Goal: Transaction & Acquisition: Download file/media

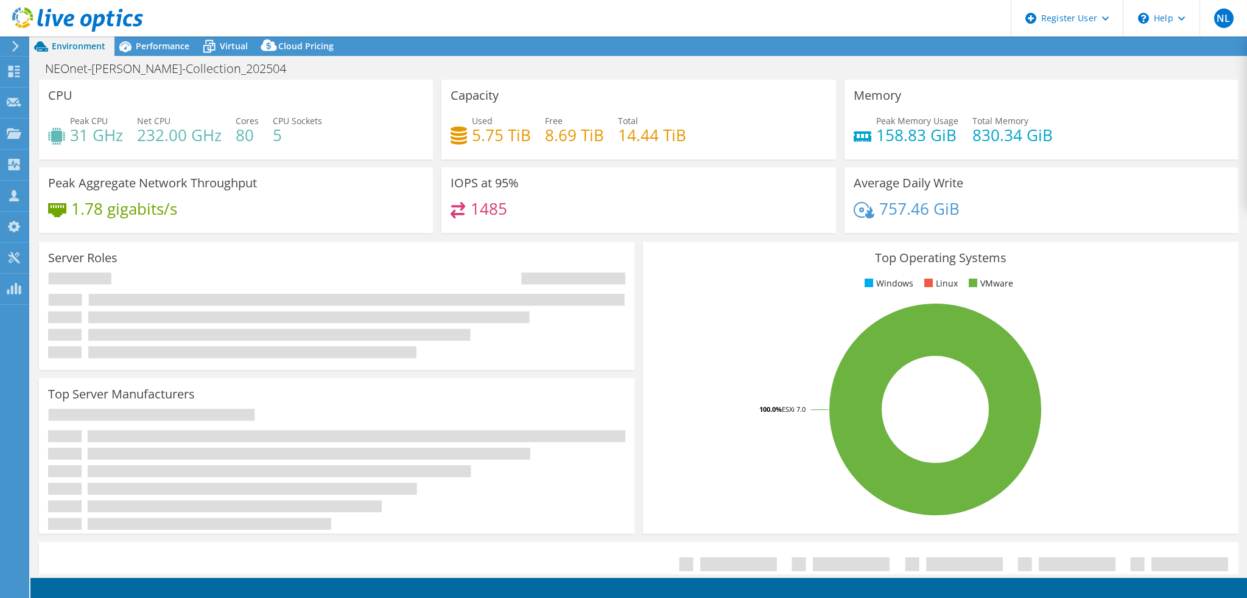
select select "USEast"
select select "USD"
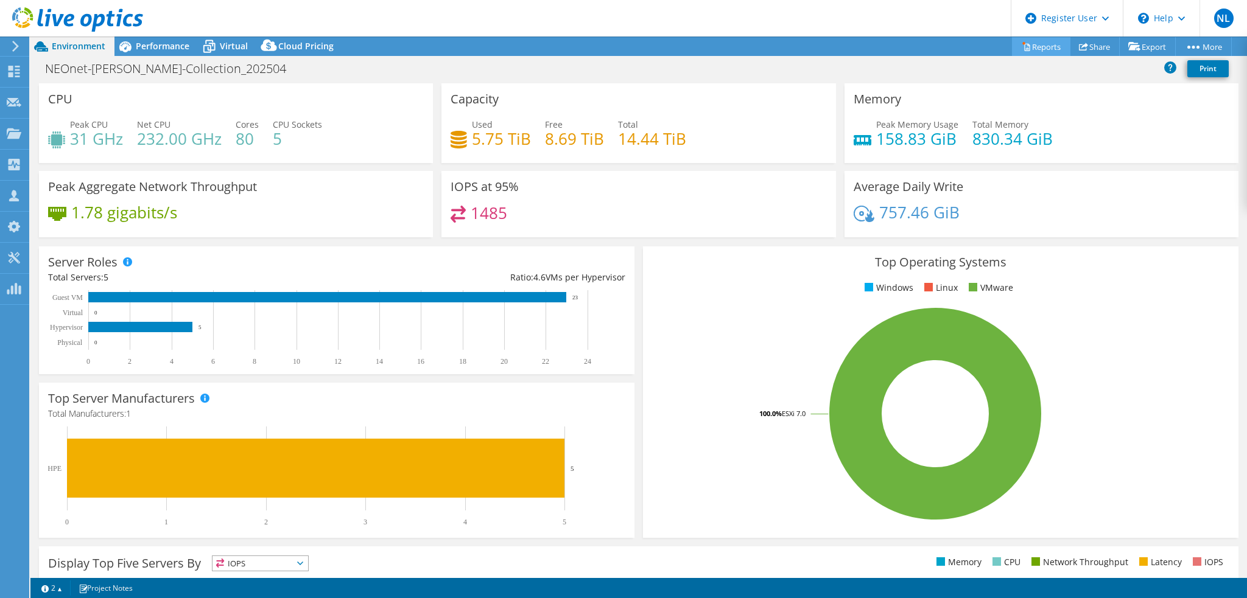
click at [1027, 46] on link "Reports" at bounding box center [1041, 46] width 58 height 19
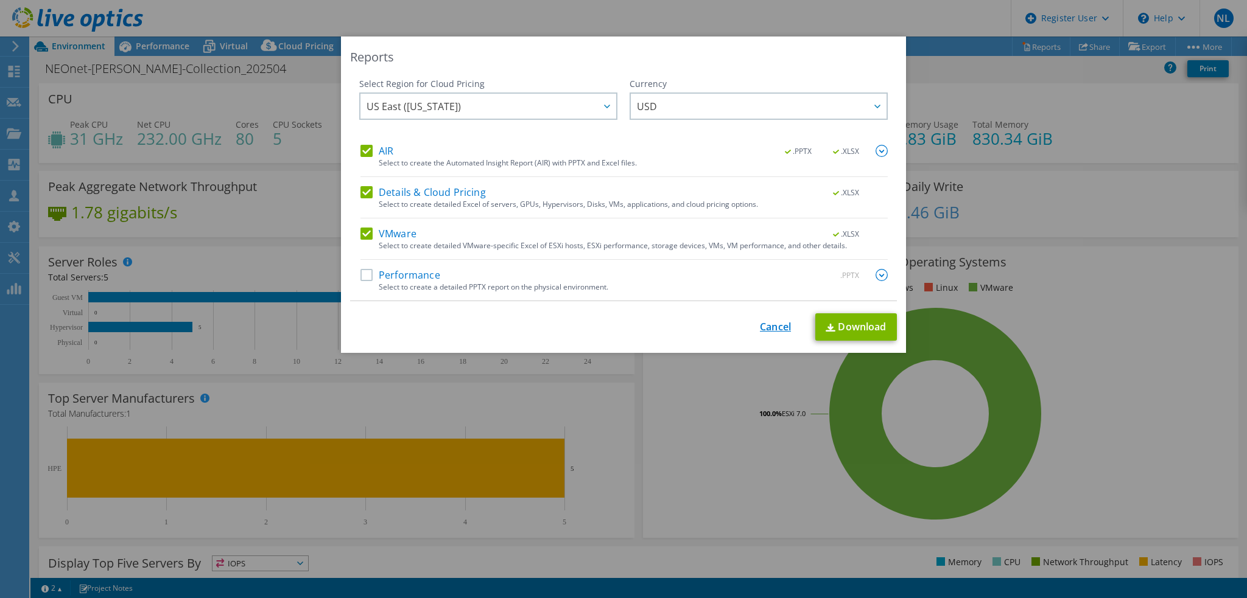
click at [760, 326] on link "Cancel" at bounding box center [775, 327] width 31 height 12
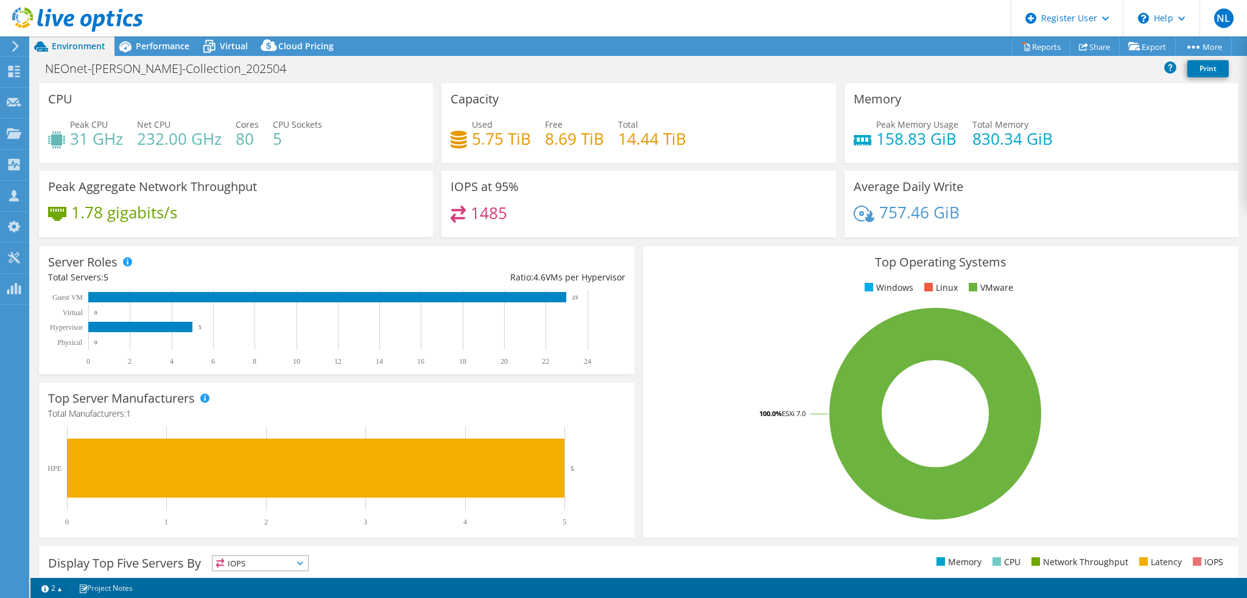
click at [108, 13] on icon at bounding box center [77, 19] width 131 height 25
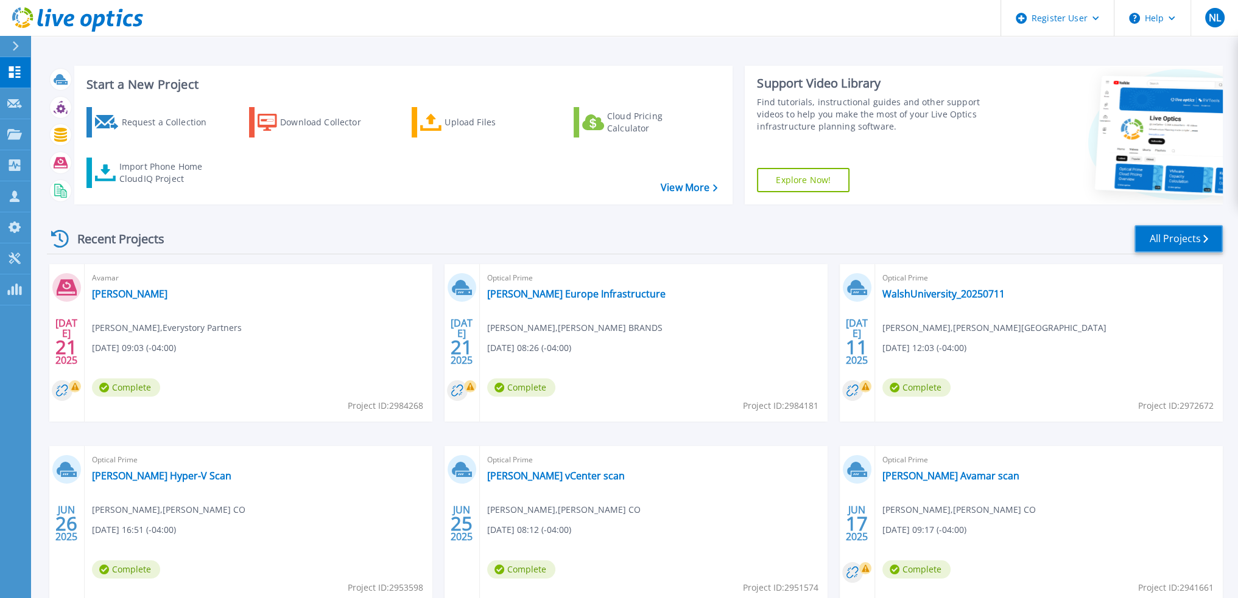
click at [1179, 245] on link "All Projects" at bounding box center [1178, 238] width 88 height 27
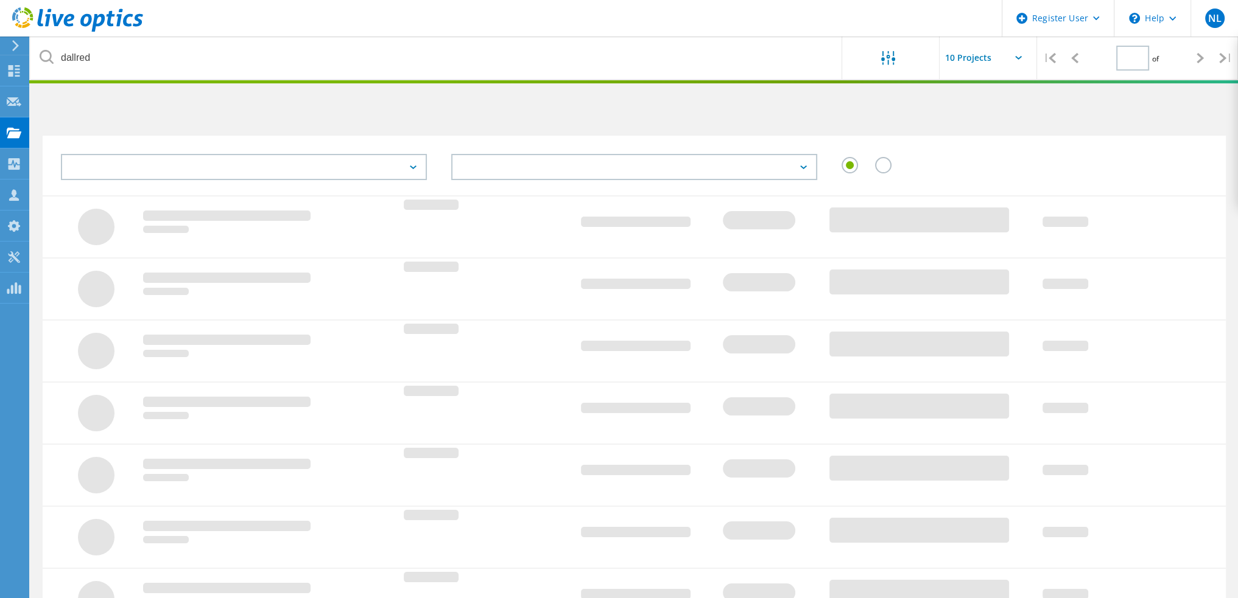
type input "1"
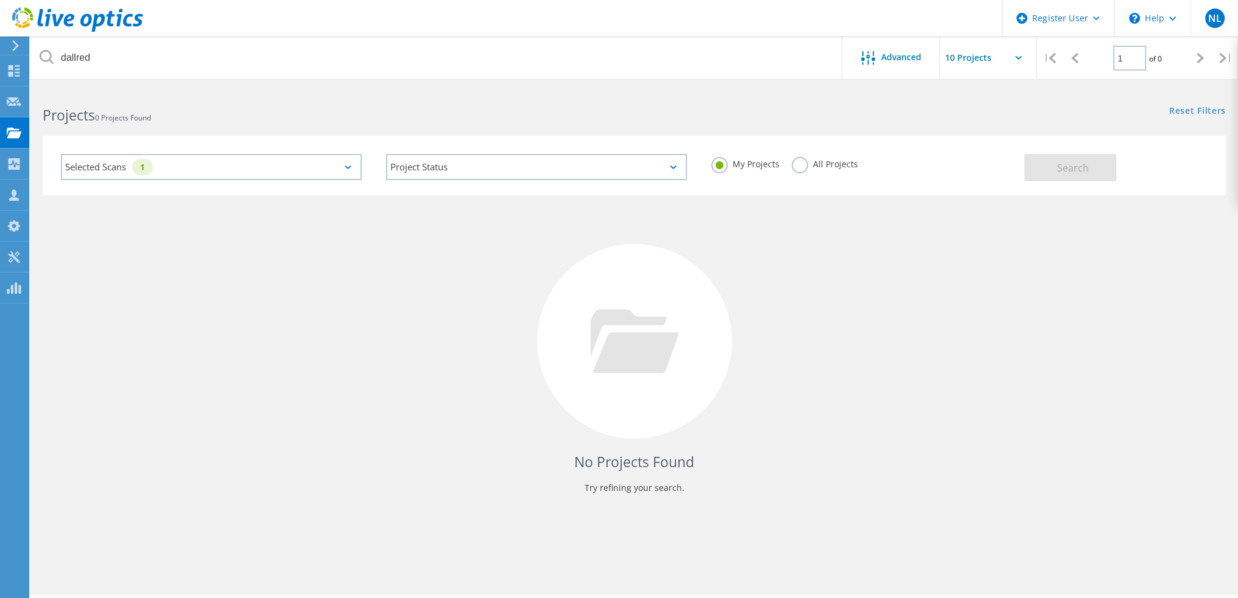
click at [796, 169] on label "All Projects" at bounding box center [825, 163] width 66 height 12
click at [0, 0] on input "All Projects" at bounding box center [0, 0] width 0 height 0
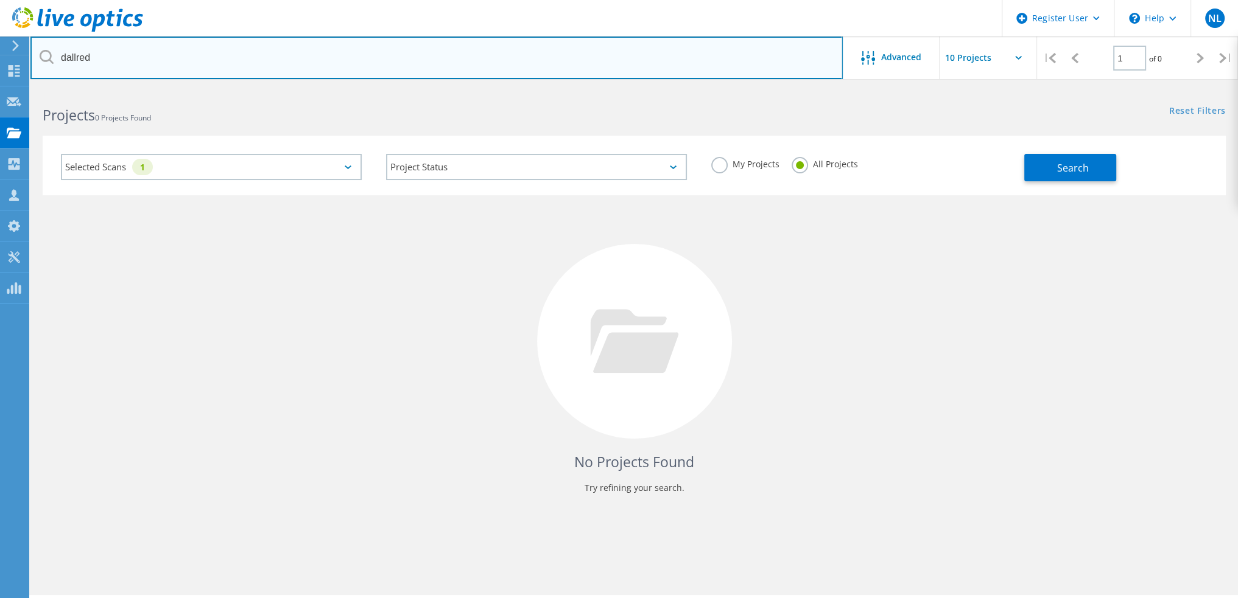
click at [248, 53] on input "dallred" at bounding box center [436, 58] width 812 height 43
paste input "[PERSON_NAME][EMAIL_ADDRESS][DOMAIN_NAME]"
type input "[PERSON_NAME][EMAIL_ADDRESS][DOMAIN_NAME]"
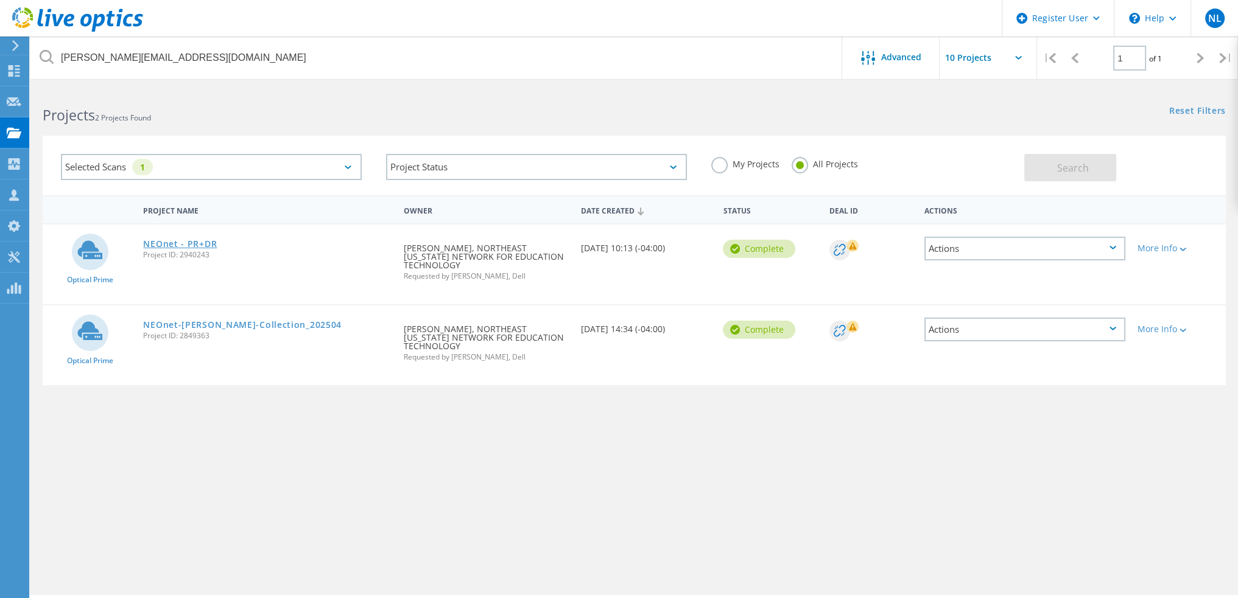
click at [200, 240] on link "NEOnet - PR+DR" at bounding box center [180, 244] width 74 height 9
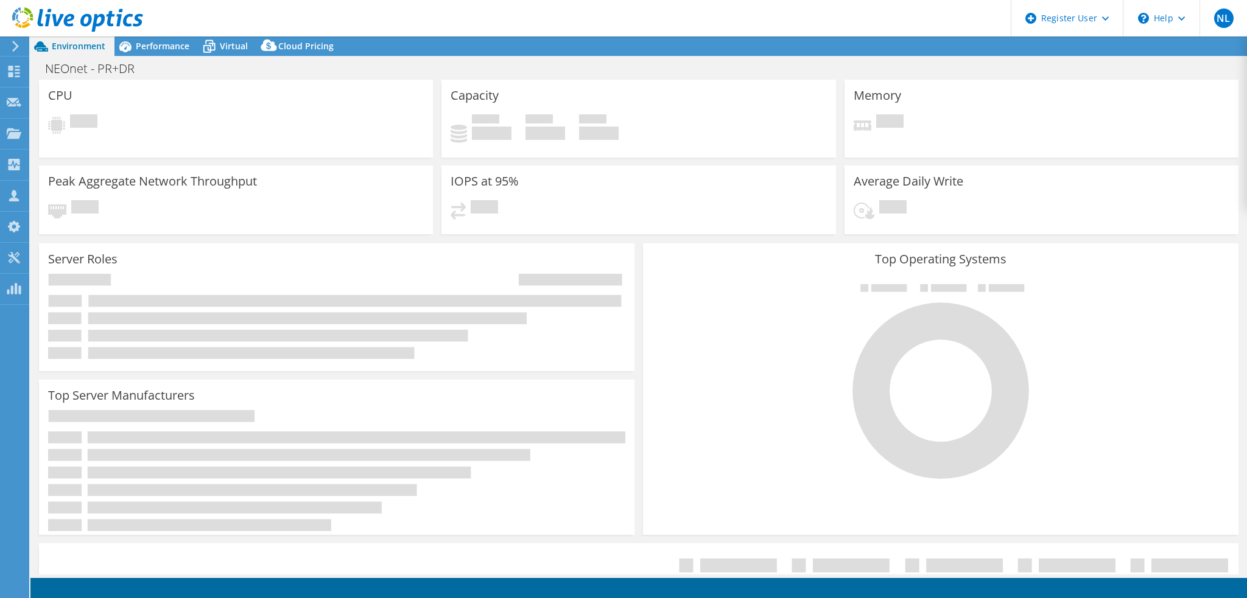
select select "USD"
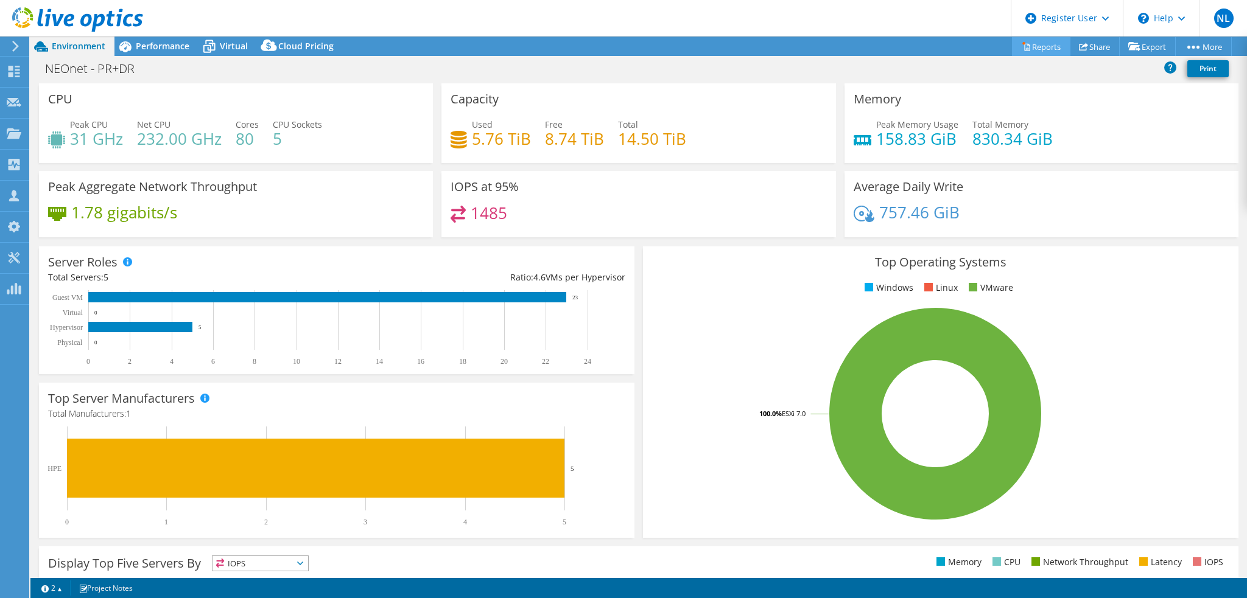
click at [1033, 43] on link "Reports" at bounding box center [1041, 46] width 58 height 19
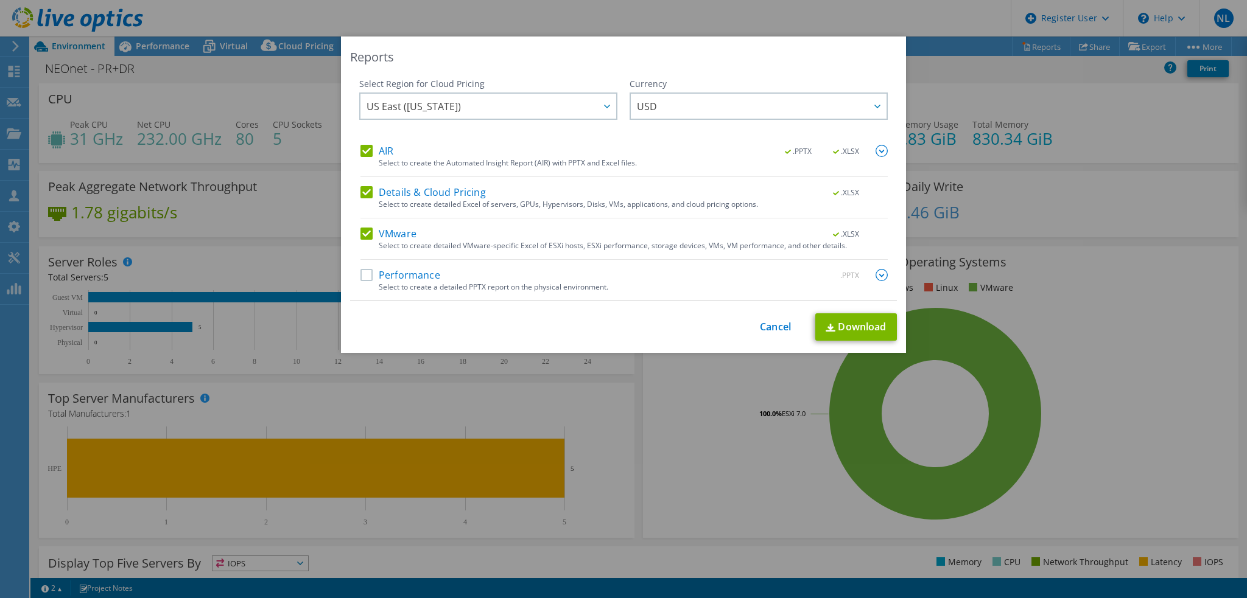
click at [369, 148] on label "AIR" at bounding box center [376, 151] width 33 height 12
click at [0, 0] on input "AIR" at bounding box center [0, 0] width 0 height 0
click at [362, 188] on label "Details & Cloud Pricing" at bounding box center [422, 192] width 125 height 12
click at [0, 0] on input "Details & Cloud Pricing" at bounding box center [0, 0] width 0 height 0
click at [862, 321] on link "Download" at bounding box center [856, 327] width 82 height 27
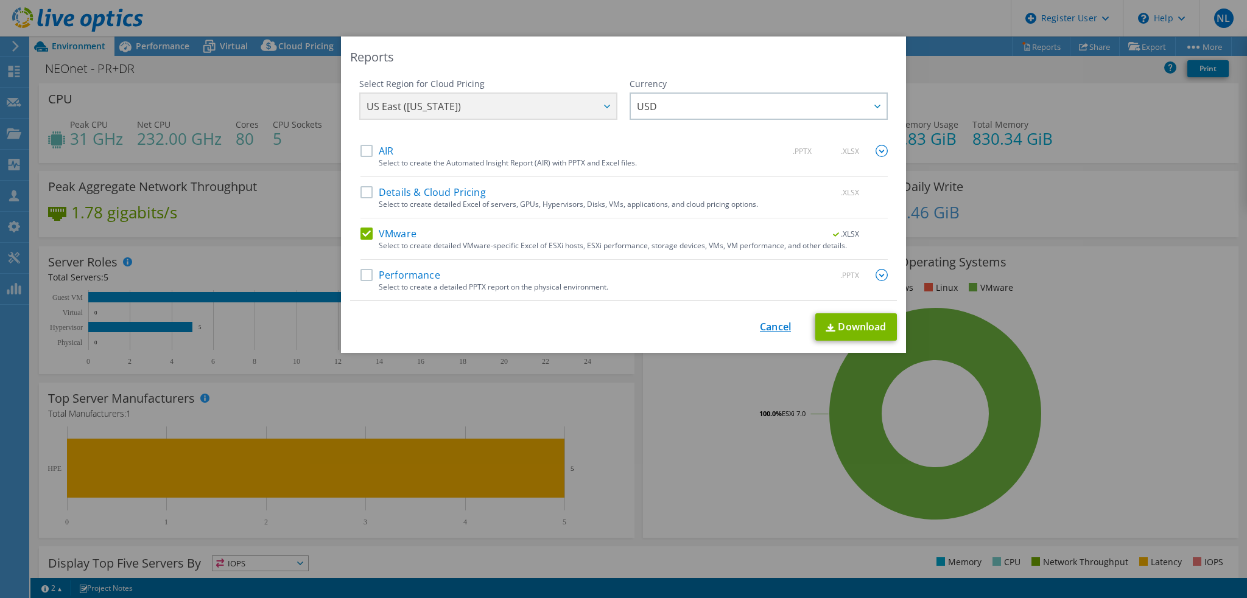
click at [772, 332] on link "Cancel" at bounding box center [775, 327] width 31 height 12
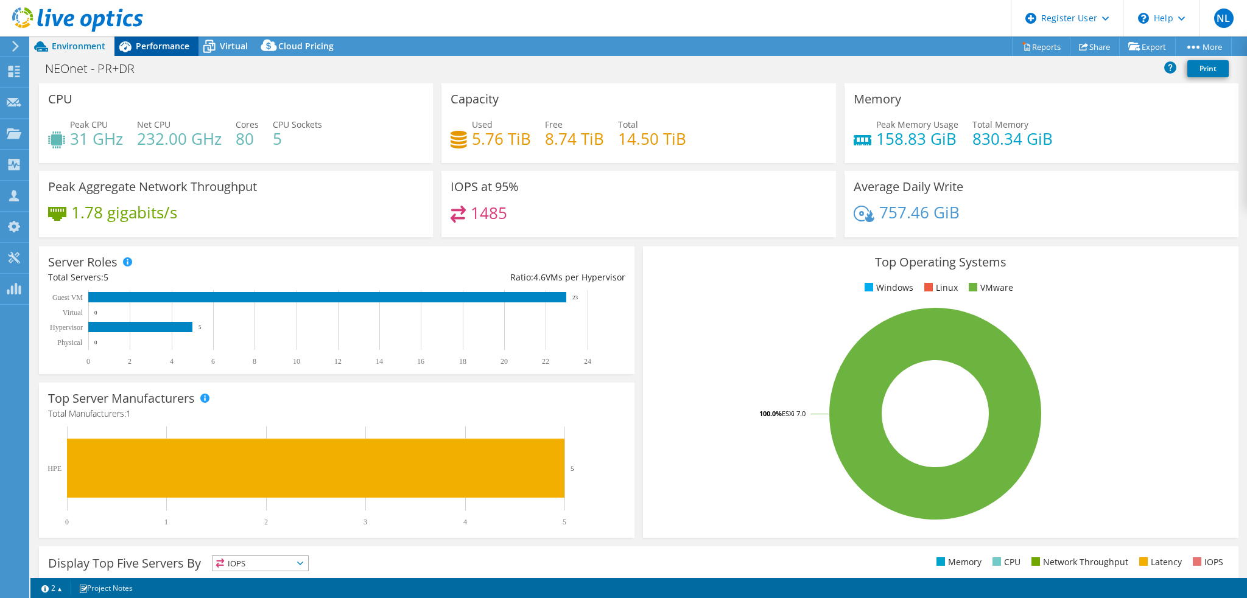
click at [141, 47] on span "Performance" at bounding box center [163, 46] width 54 height 12
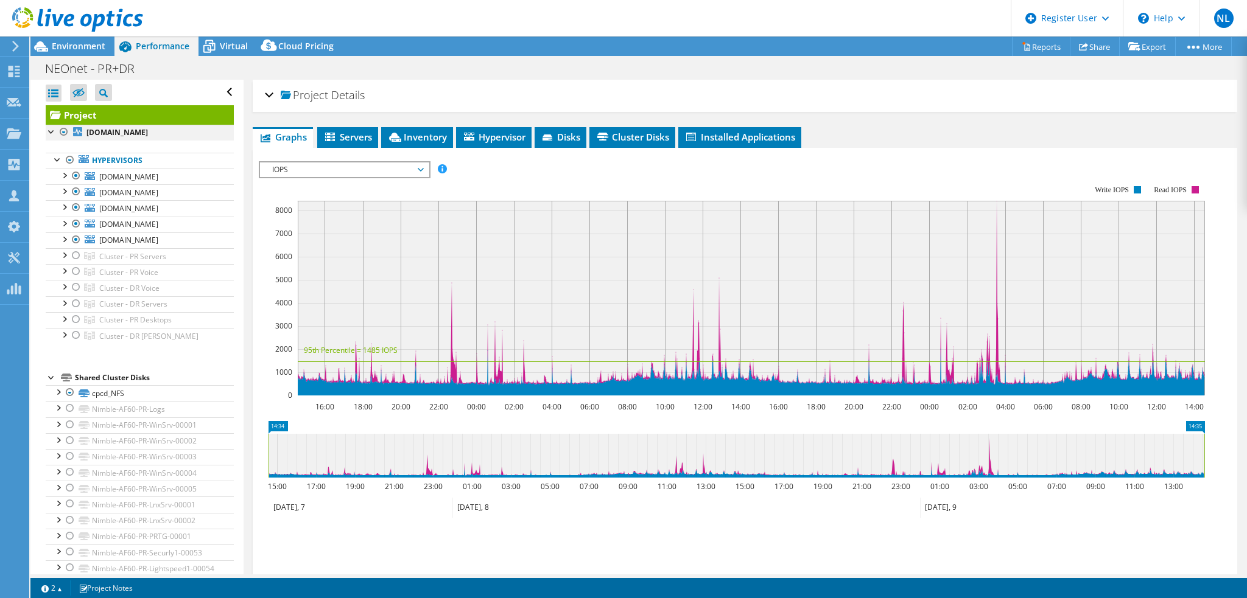
click at [64, 133] on div at bounding box center [64, 132] width 12 height 15
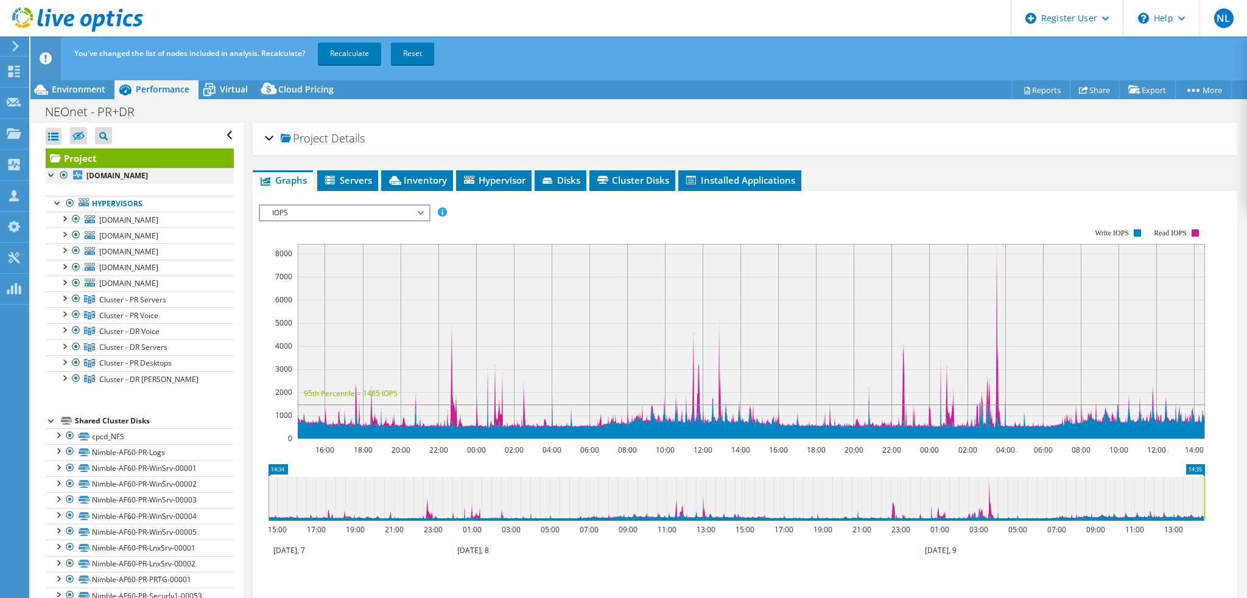
click at [63, 175] on div at bounding box center [64, 175] width 12 height 15
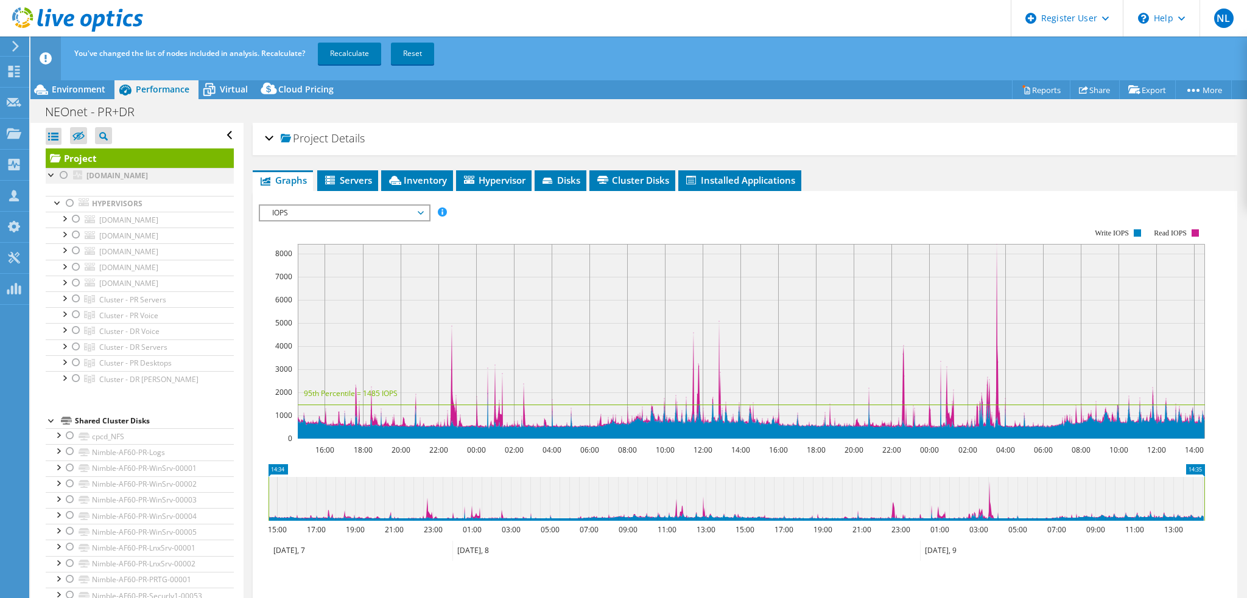
click at [63, 175] on div at bounding box center [64, 175] width 12 height 15
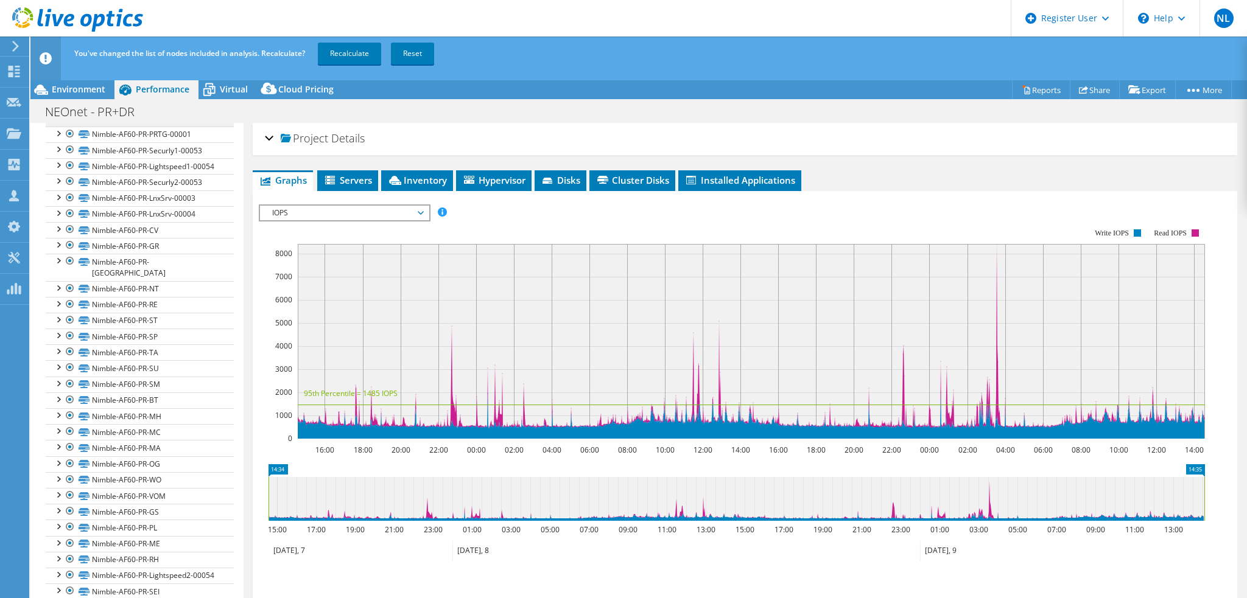
scroll to position [365, 0]
click at [368, 58] on link "Recalculate" at bounding box center [349, 54] width 63 height 22
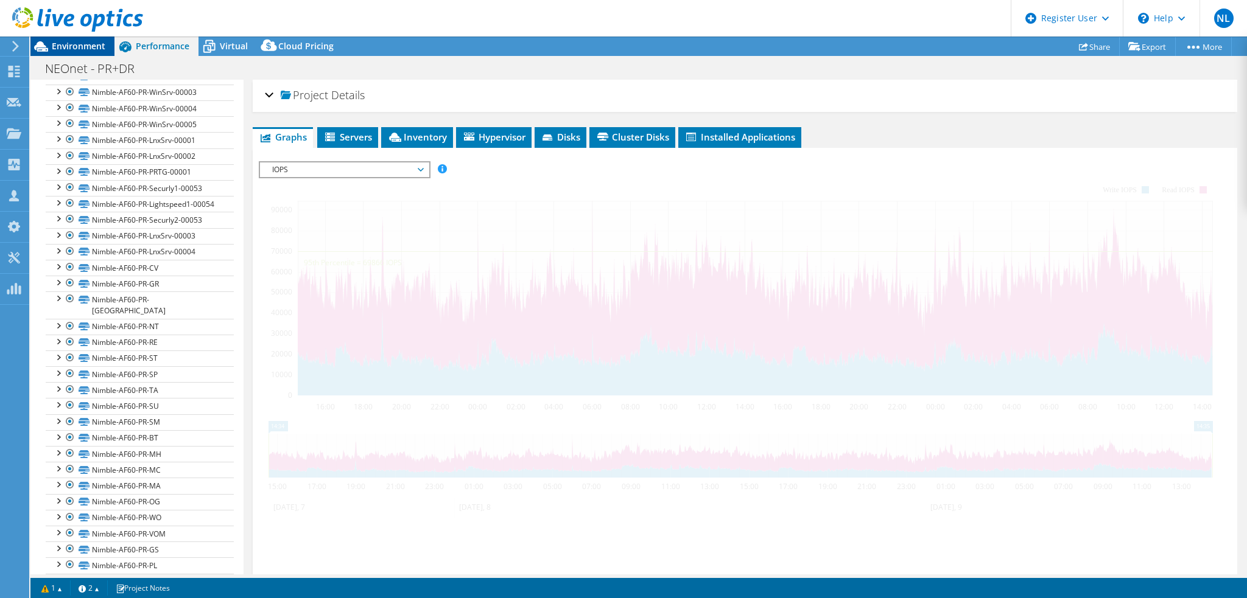
click at [77, 43] on span "Environment" at bounding box center [79, 46] width 54 height 12
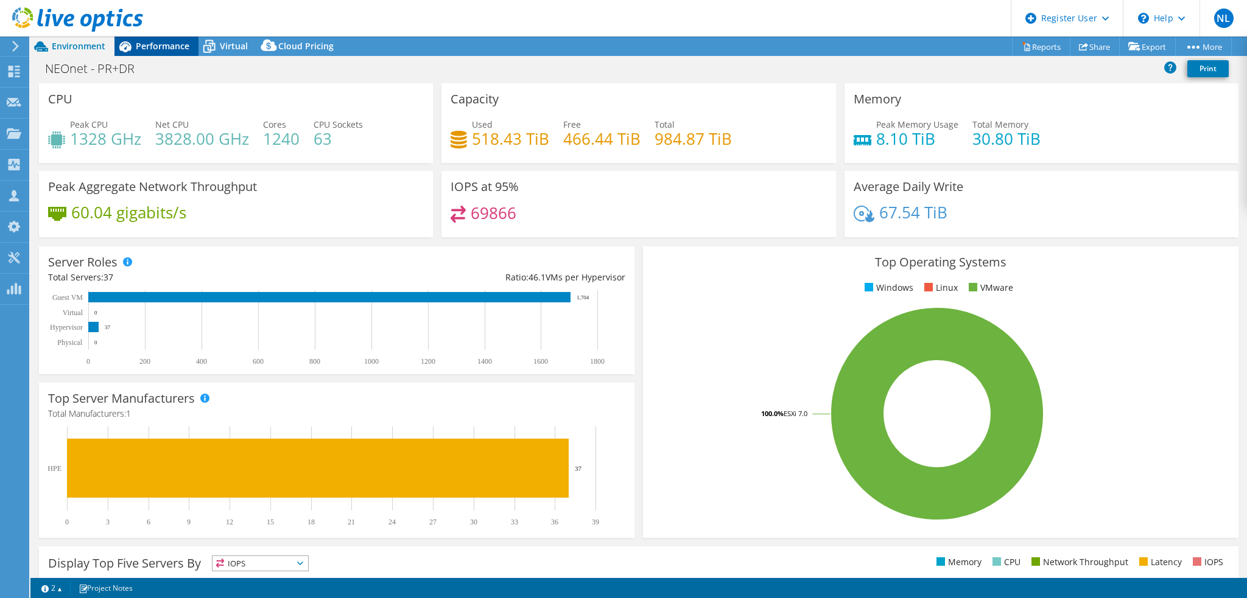
click at [168, 47] on span "Performance" at bounding box center [163, 46] width 54 height 12
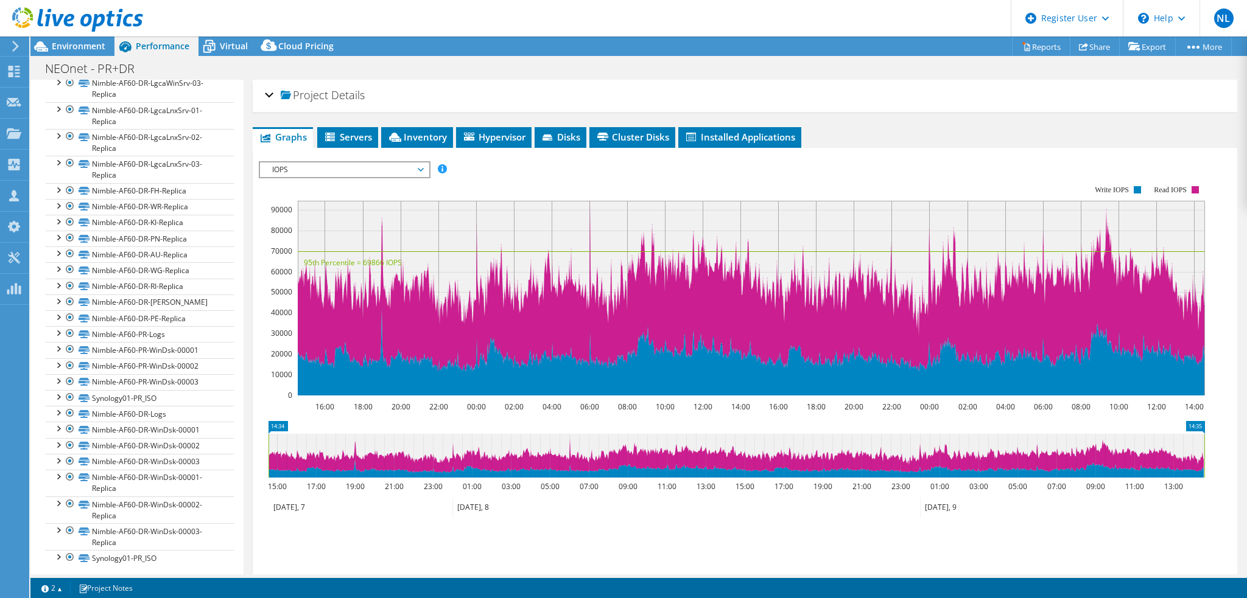
scroll to position [3505, 0]
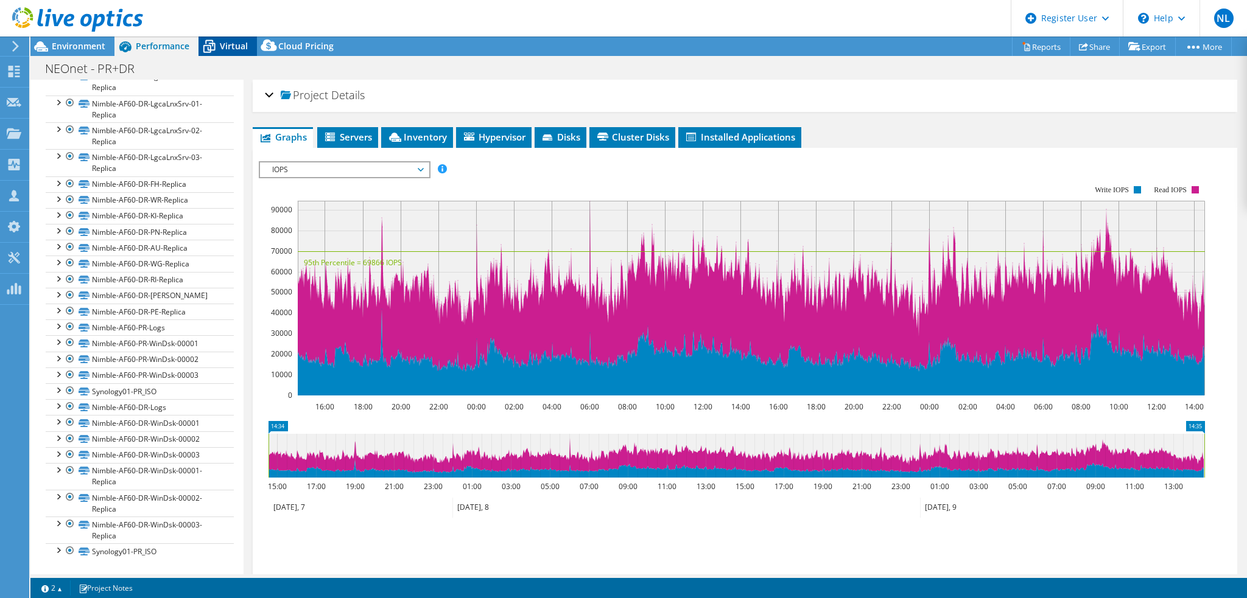
click at [219, 55] on div "Virtual" at bounding box center [227, 46] width 58 height 19
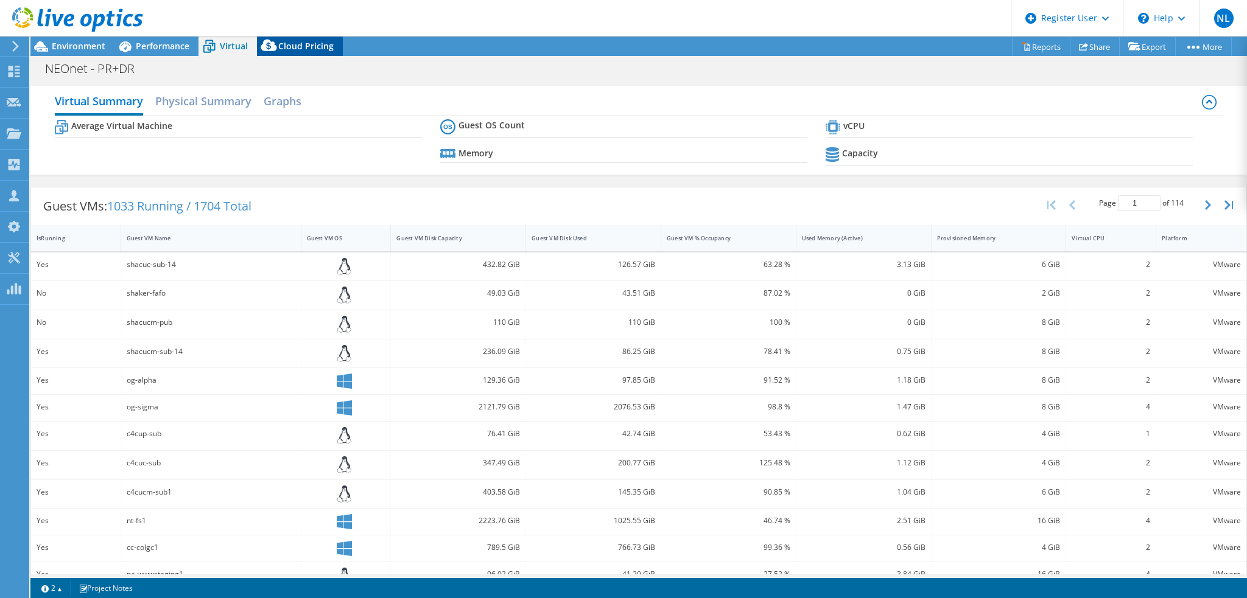
scroll to position [3526, 0]
click at [297, 43] on span "Cloud Pricing" at bounding box center [305, 46] width 55 height 12
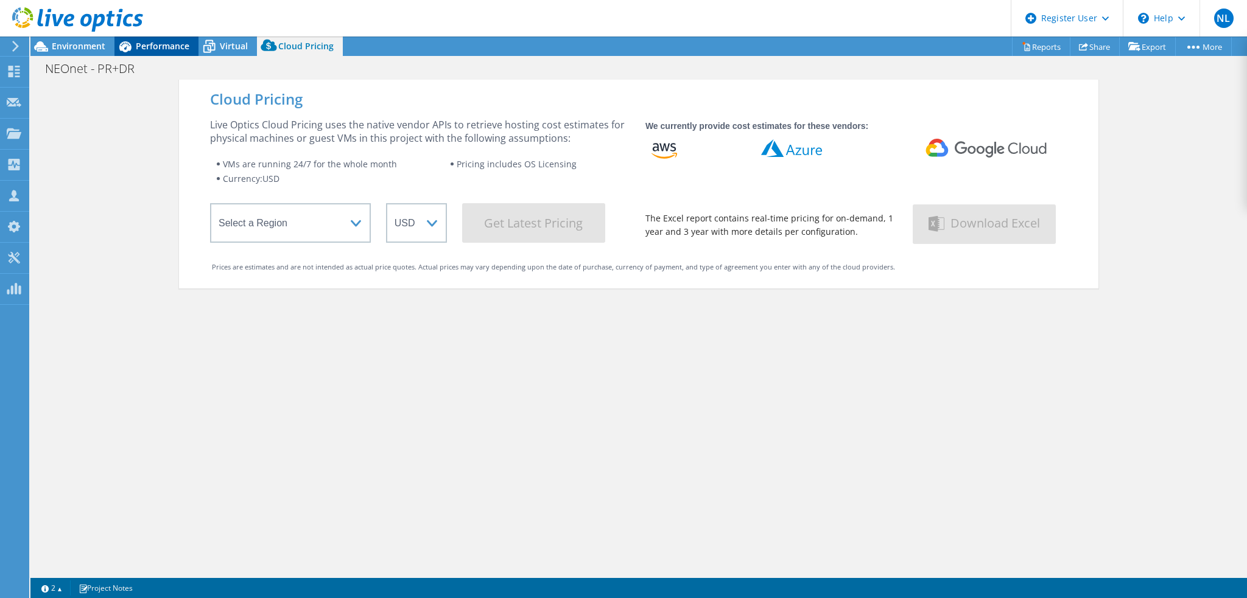
click at [150, 43] on span "Performance" at bounding box center [163, 46] width 54 height 12
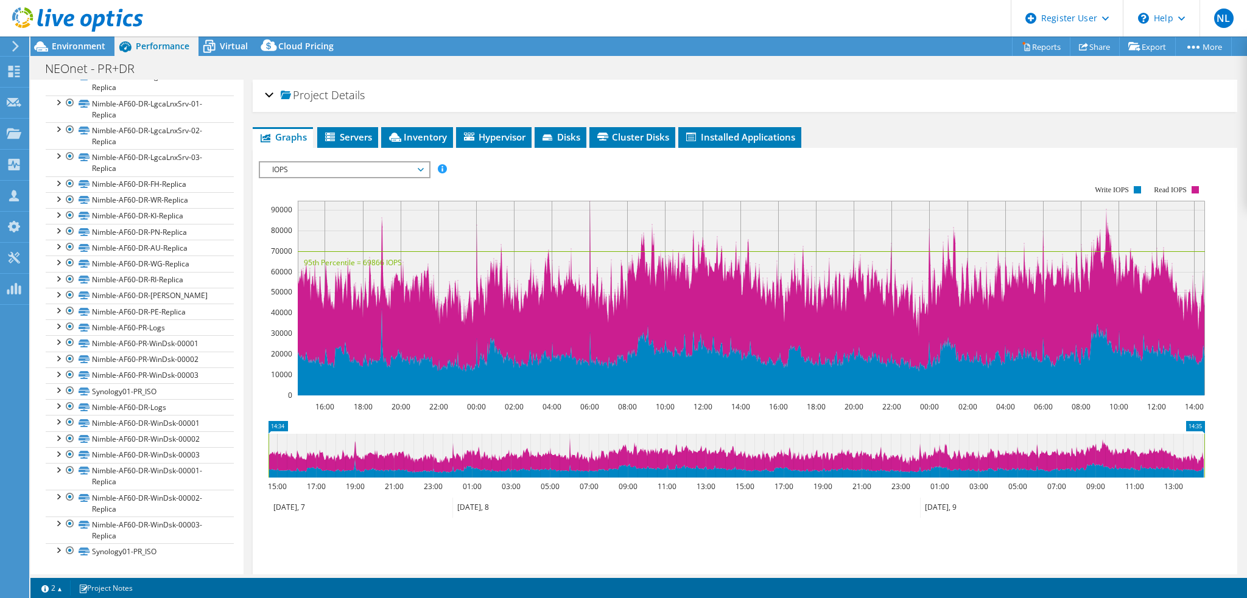
scroll to position [3505, 0]
click at [1043, 47] on link "Reports" at bounding box center [1041, 46] width 58 height 19
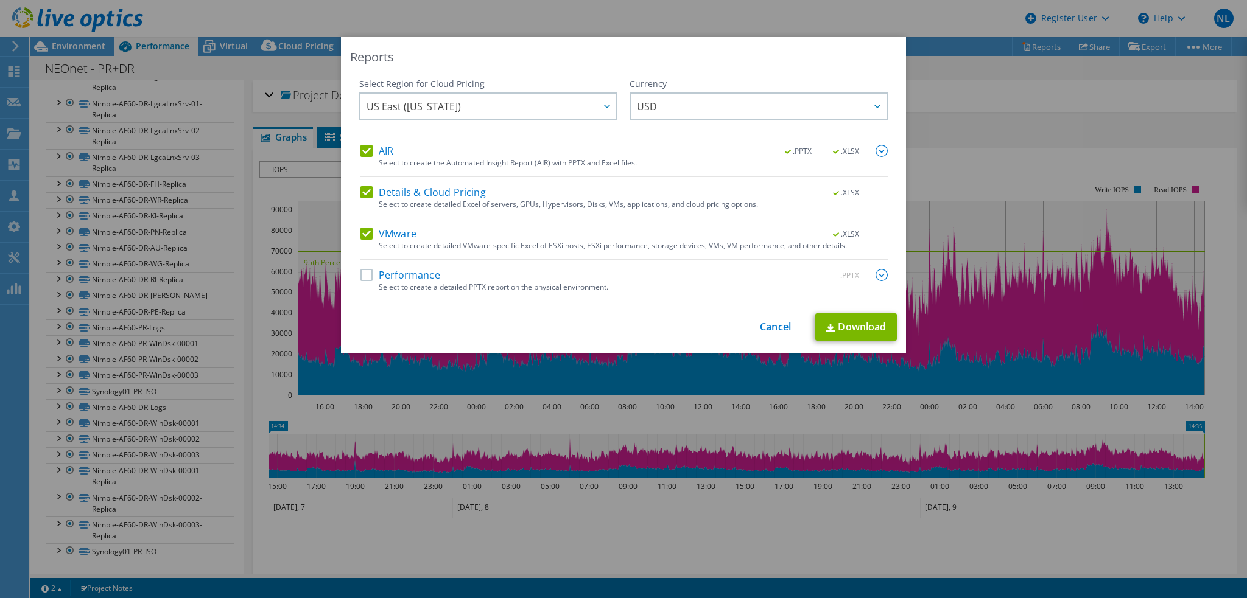
click at [360, 149] on label "AIR" at bounding box center [376, 151] width 33 height 12
click at [0, 0] on input "AIR" at bounding box center [0, 0] width 0 height 0
click at [363, 189] on label "Details & Cloud Pricing" at bounding box center [422, 192] width 125 height 12
click at [0, 0] on input "Details & Cloud Pricing" at bounding box center [0, 0] width 0 height 0
click at [878, 322] on link "Download" at bounding box center [856, 327] width 82 height 27
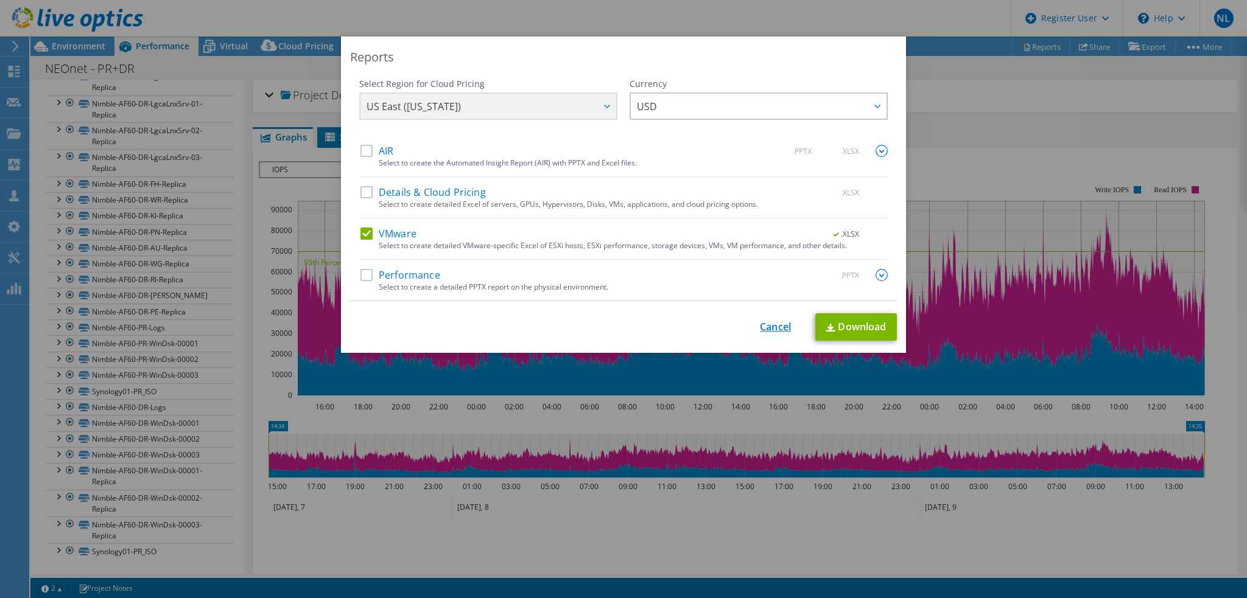
click at [767, 326] on link "Cancel" at bounding box center [775, 327] width 31 height 12
